Goal: Information Seeking & Learning: Compare options

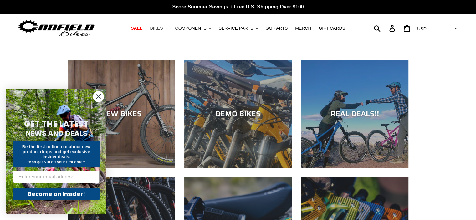
click at [161, 27] on span "BIKES" at bounding box center [156, 28] width 13 height 5
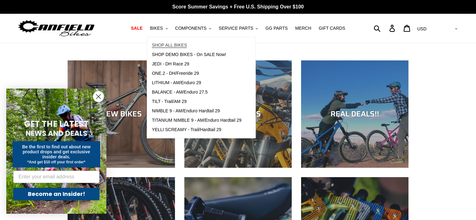
click at [173, 45] on span "SHOP ALL BIKES" at bounding box center [169, 45] width 35 height 5
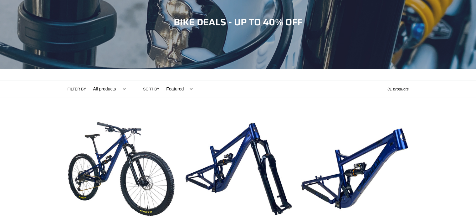
scroll to position [73, 0]
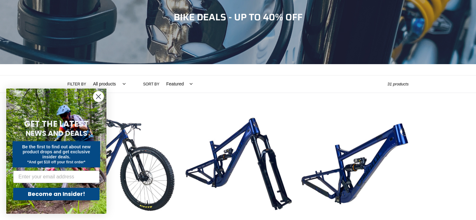
click at [120, 84] on select "All products 275 29er balance BFCM23 BFCM24 CBF DEMO BIKE Downhill Enduro Full …" at bounding box center [107, 84] width 41 height 17
click at [120, 83] on select "All products 275 29er balance BFCM23 BFCM24 CBF DEMO BIKE Downhill Enduro Full …" at bounding box center [107, 84] width 41 height 17
select select "/collections/bikes/hardtail"
click at [87, 76] on select "All products 275 29er balance BFCM23 BFCM24 CBF DEMO BIKE Downhill Enduro Full …" at bounding box center [107, 84] width 41 height 17
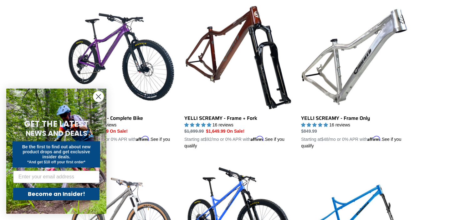
scroll to position [181, 0]
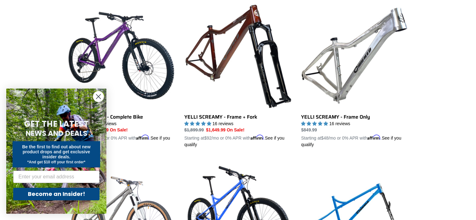
click at [102, 97] on circle "Close dialog" at bounding box center [98, 96] width 10 height 10
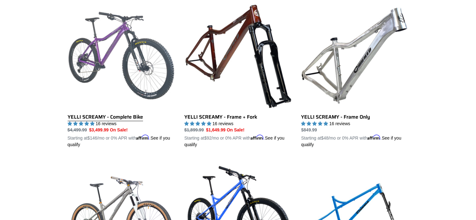
click at [103, 117] on link "YELLI SCREAMY - Complete Bike" at bounding box center [121, 75] width 107 height 147
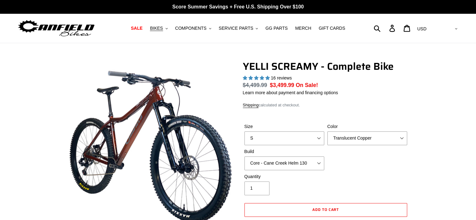
select select "highest-rating"
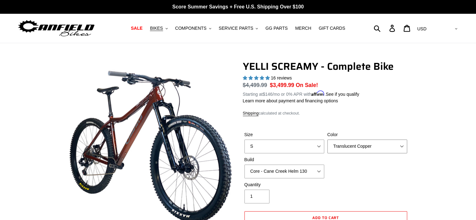
click at [404, 146] on select "Translucent Copper Purple Haze Raw" at bounding box center [368, 147] width 80 height 14
click at [328, 140] on select "Translucent Copper Purple Haze Raw" at bounding box center [368, 147] width 80 height 14
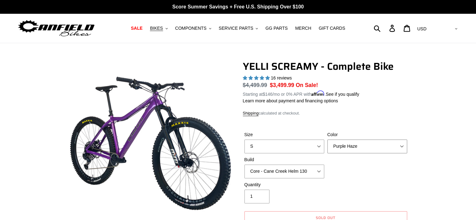
click at [403, 144] on select "Translucent Copper Purple Haze Raw" at bounding box center [368, 147] width 80 height 14
select select "Raw"
click at [328, 140] on select "Translucent Copper Purple Haze Raw" at bounding box center [368, 147] width 80 height 14
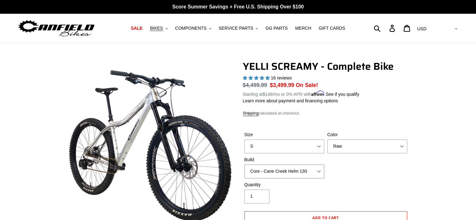
click at [318, 170] on select "Core - Cane Creek Helm 130 Pro - Cane Creek Helm 130 Core - Fox 34 SL Factory G…" at bounding box center [285, 172] width 80 height 14
click at [245, 165] on select "Core - Cane Creek Helm 130 Pro - Cane Creek Helm 130 Core - Fox 34 SL Factory G…" at bounding box center [285, 172] width 80 height 14
click at [321, 170] on select "Core - Cane Creek Helm 130 Pro - Cane Creek Helm 130 Core - Fox 34 SL Factory G…" at bounding box center [285, 172] width 80 height 14
click at [245, 165] on select "Core - Cane Creek Helm 130 Pro - Cane Creek Helm 130 Core - Fox 34 SL Factory G…" at bounding box center [285, 172] width 80 height 14
click at [320, 171] on select "Core - Cane Creek Helm 130 Pro - Cane Creek Helm 130 Core - Fox 34 SL Factory G…" at bounding box center [285, 172] width 80 height 14
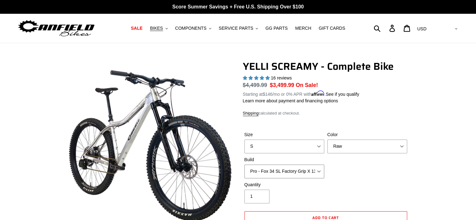
click at [245, 165] on select "Core - Cane Creek Helm 130 Pro - Cane Creek Helm 130 Core - Fox 34 SL Factory G…" at bounding box center [285, 172] width 80 height 14
click at [319, 170] on select "Core - Cane Creek Helm 130 Pro - Cane Creek Helm 130 Core - Fox 34 SL Factory G…" at bounding box center [285, 172] width 80 height 14
click at [245, 165] on select "Core - Cane Creek Helm 130 Pro - Cane Creek Helm 130 Core - Fox 34 SL Factory G…" at bounding box center [285, 172] width 80 height 14
click at [319, 170] on select "Core - Cane Creek Helm 130 Pro - Cane Creek Helm 130 Core - Fox 34 SL Factory G…" at bounding box center [285, 172] width 80 height 14
click at [245, 165] on select "Core - Cane Creek Helm 130 Pro - Cane Creek Helm 130 Core - Fox 34 SL Factory G…" at bounding box center [285, 172] width 80 height 14
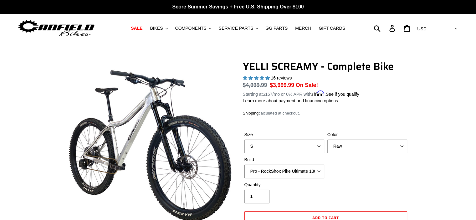
click at [320, 171] on select "Core - Cane Creek Helm 130 Pro - Cane Creek Helm 130 Core - Fox 34 SL Factory G…" at bounding box center [285, 172] width 80 height 14
click at [245, 165] on select "Core - Cane Creek Helm 130 Pro - Cane Creek Helm 130 Core - Fox 34 SL Factory G…" at bounding box center [285, 172] width 80 height 14
click at [318, 168] on select "Core - Cane Creek Helm 130 Pro - Cane Creek Helm 130 Core - Fox 34 SL Factory G…" at bounding box center [285, 172] width 80 height 14
click at [245, 165] on select "Core - Cane Creek Helm 130 Pro - Cane Creek Helm 130 Core - Fox 34 SL Factory G…" at bounding box center [285, 172] width 80 height 14
click at [321, 172] on select "Core - Cane Creek Helm 130 Pro - Cane Creek Helm 130 Core - Fox 34 SL Factory G…" at bounding box center [285, 172] width 80 height 14
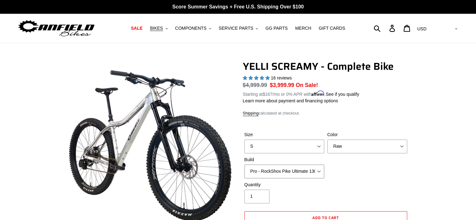
select select "Pro - Fox 34 SL Factory Grip X 130"
click at [245, 165] on select "Core - Cane Creek Helm 130 Pro - Cane Creek Helm 130 Core - Fox 34 SL Factory G…" at bounding box center [285, 172] width 80 height 14
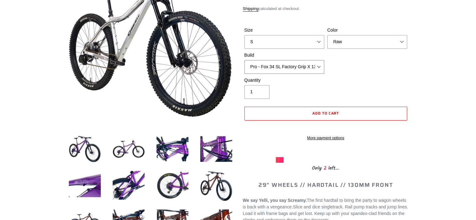
scroll to position [125, 0]
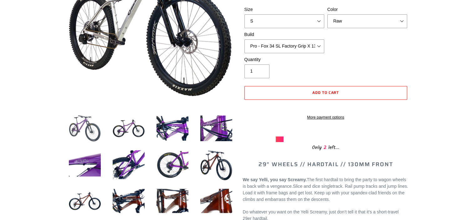
click at [86, 128] on img at bounding box center [85, 128] width 34 height 34
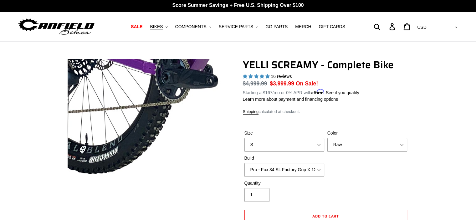
scroll to position [0, 0]
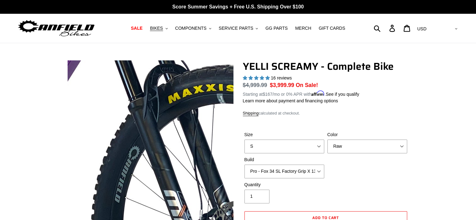
click at [173, 135] on img at bounding box center [86, 168] width 642 height 642
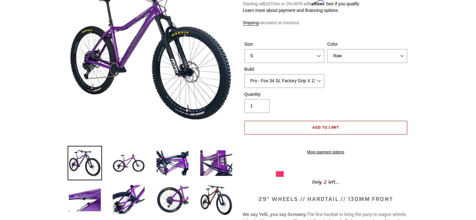
scroll to position [157, 0]
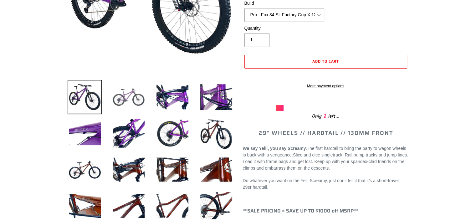
click at [120, 98] on img at bounding box center [129, 97] width 34 height 34
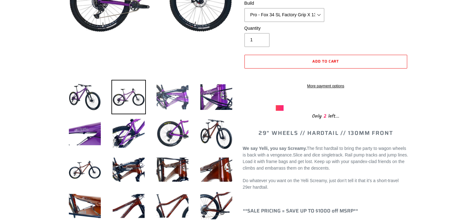
click at [170, 100] on img at bounding box center [172, 97] width 34 height 34
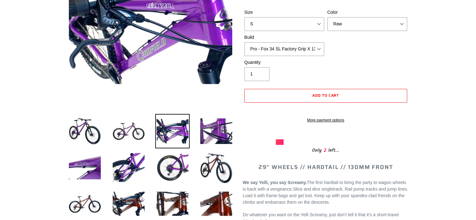
scroll to position [125, 0]
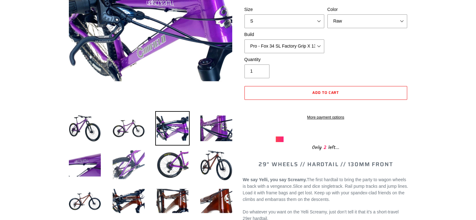
click at [124, 167] on img at bounding box center [129, 165] width 34 height 34
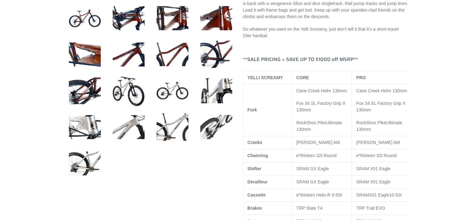
scroll to position [313, 0]
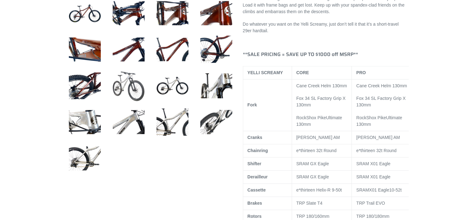
click at [123, 81] on img at bounding box center [129, 86] width 34 height 34
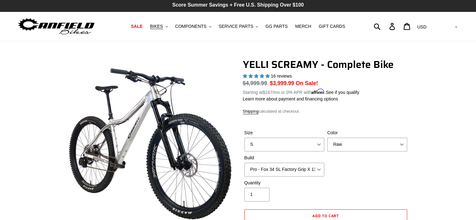
scroll to position [0, 0]
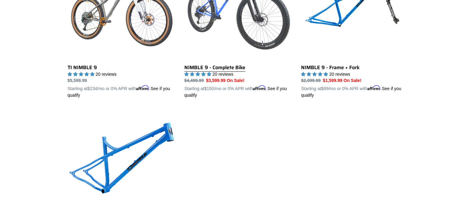
scroll to position [307, 0]
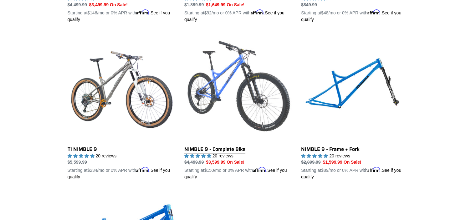
click at [211, 147] on link "NIMBLE 9 - Complete Bike" at bounding box center [238, 107] width 107 height 147
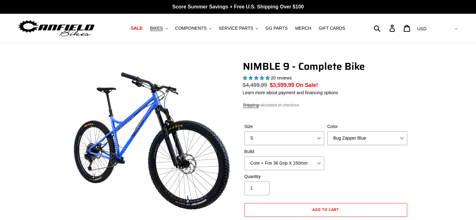
select select "highest-rating"
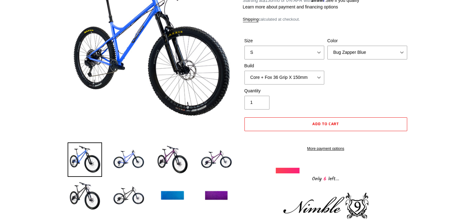
scroll to position [63, 0]
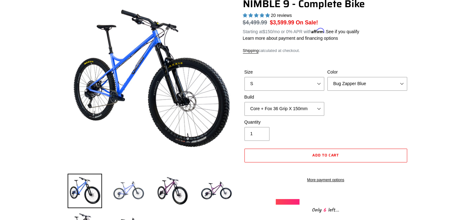
click at [126, 185] on img at bounding box center [129, 191] width 34 height 34
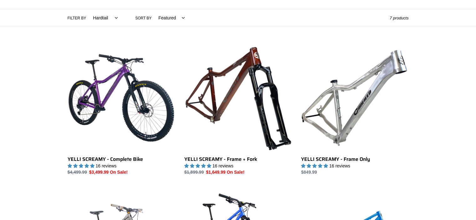
scroll to position [119, 0]
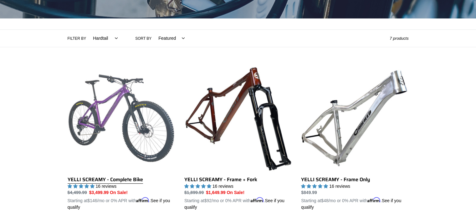
click at [91, 178] on link "YELLI SCREAMY - Complete Bike" at bounding box center [121, 138] width 107 height 147
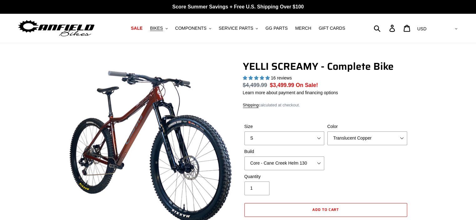
select select "highest-rating"
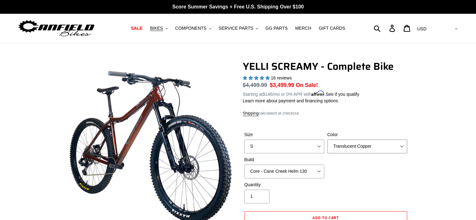
click at [403, 144] on select "Translucent Copper Purple Haze Raw" at bounding box center [368, 147] width 80 height 14
click at [328, 140] on select "Translucent Copper Purple Haze Raw" at bounding box center [368, 147] width 80 height 14
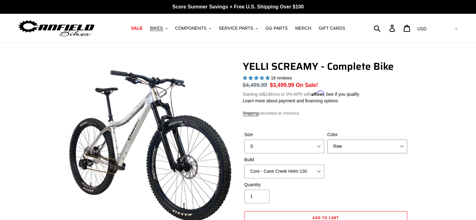
click at [404, 147] on select "Translucent Copper Purple Haze Raw" at bounding box center [368, 147] width 80 height 14
select select "Purple Haze"
click at [328, 140] on select "Translucent Copper Purple Haze Raw" at bounding box center [368, 147] width 80 height 14
